Goal: Task Accomplishment & Management: Manage account settings

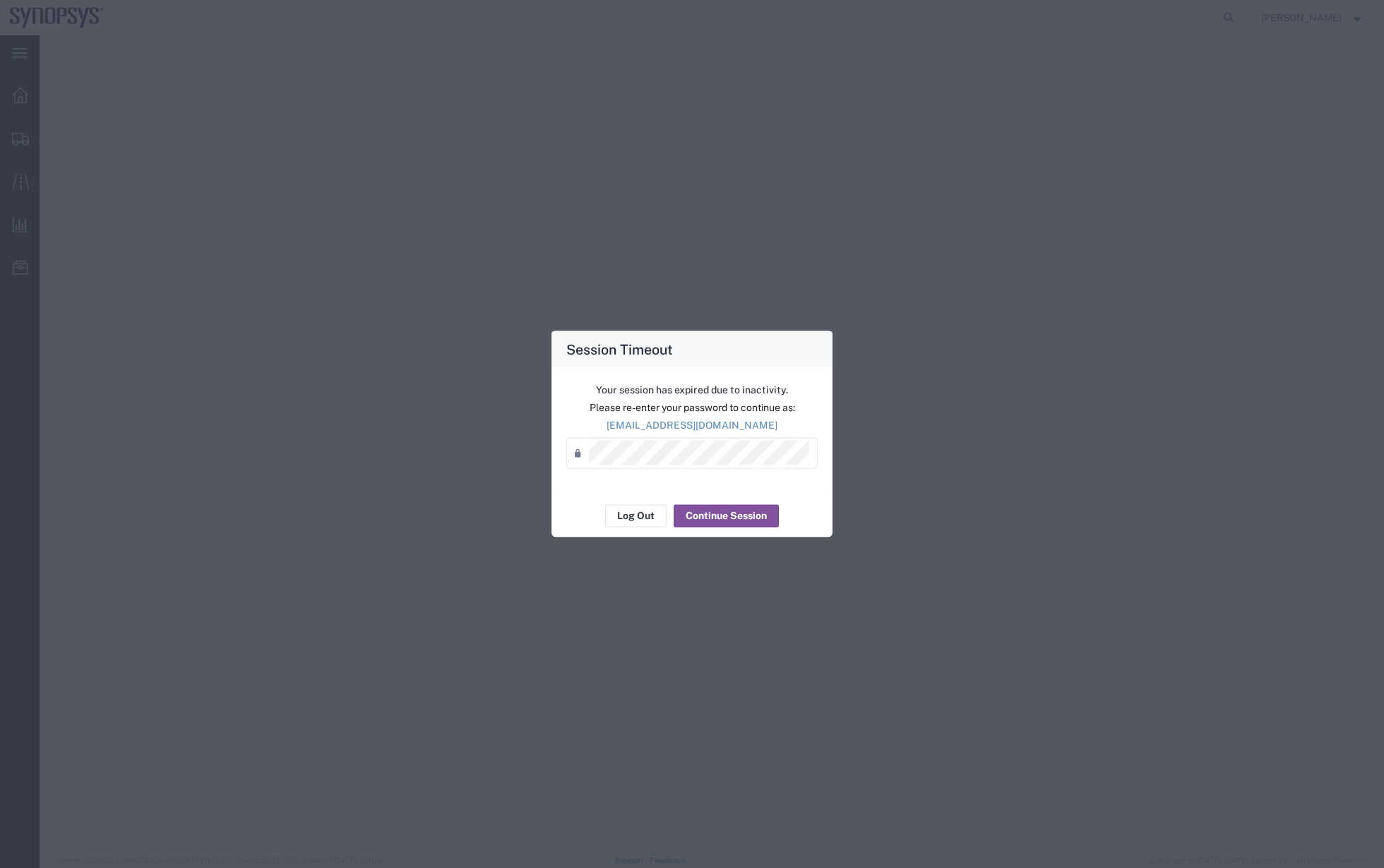
select select "63190"
select select "63078"
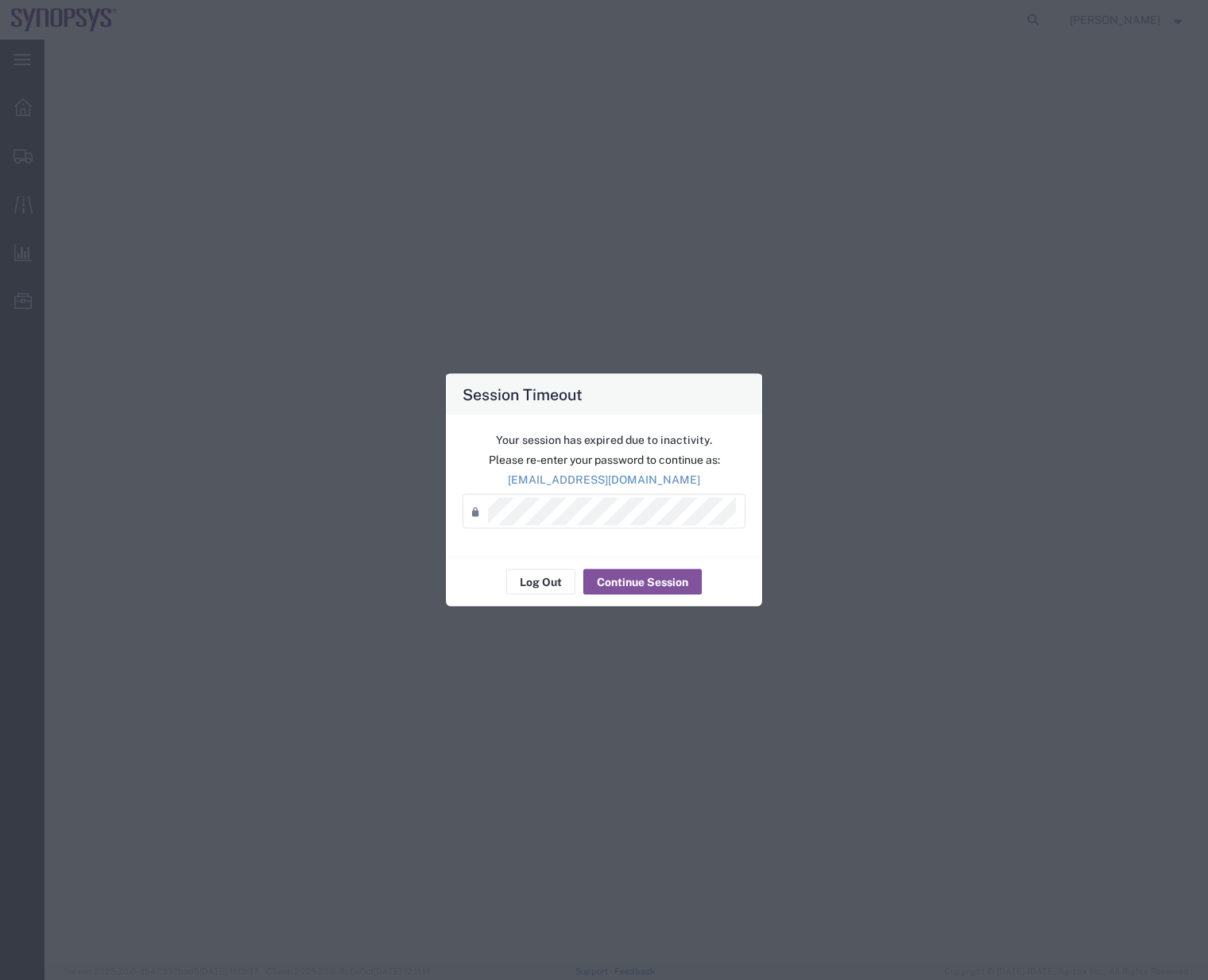
select select "MBX"
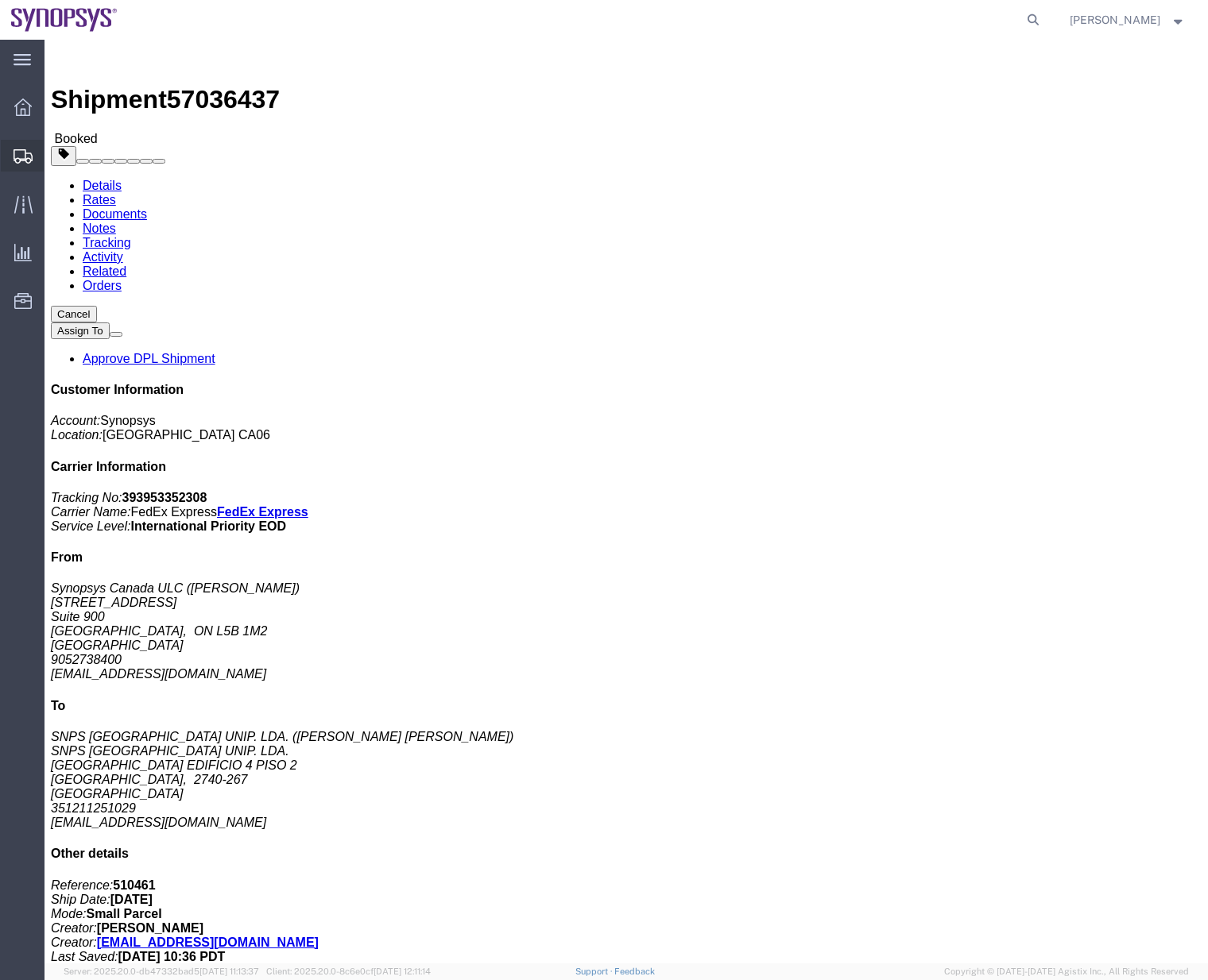
drag, startPoint x: 67, startPoint y: 179, endPoint x: 387, endPoint y: 212, distance: 321.7
click at [0, 0] on span "Shipment Manager" at bounding box center [0, 0] width 0 height 0
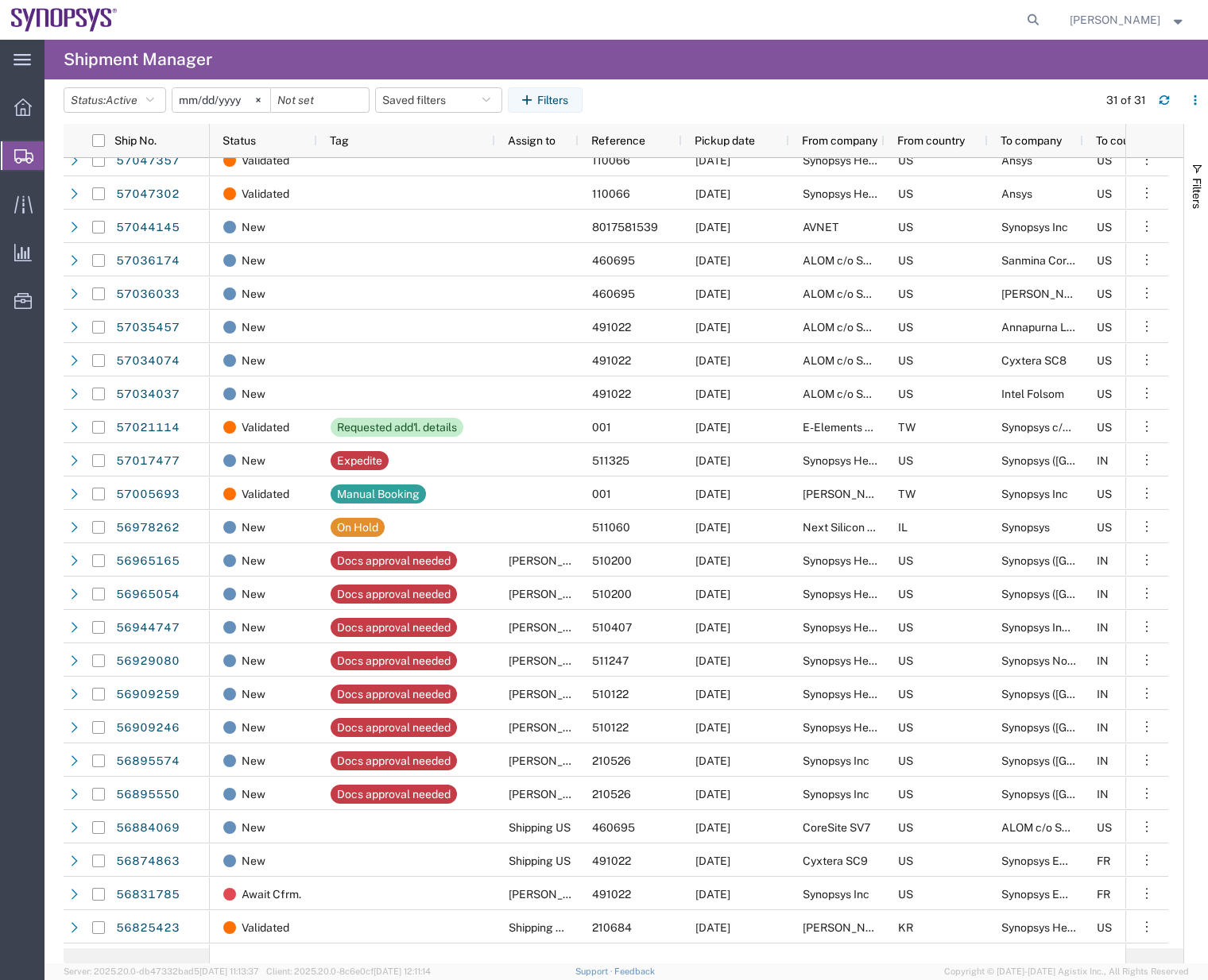
scroll to position [244, 0]
